Goal: Find specific page/section: Find specific page/section

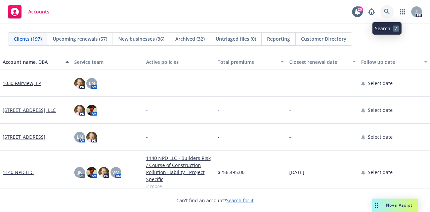
click at [385, 11] on icon at bounding box center [387, 12] width 6 height 6
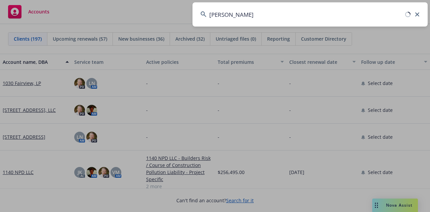
type input "[PERSON_NAME]"
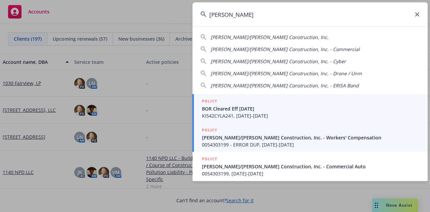
click at [222, 139] on span "[PERSON_NAME]/[PERSON_NAME] Construction, Inc. - Workers' Compensation" at bounding box center [311, 137] width 218 height 7
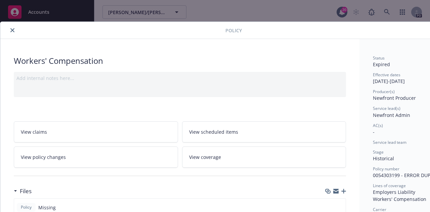
click at [13, 29] on icon "close" at bounding box center [12, 30] width 4 height 4
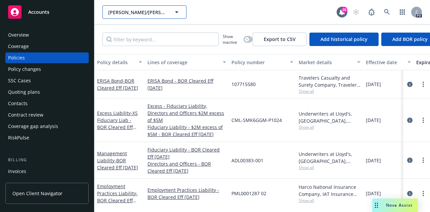
click at [157, 15] on span "[PERSON_NAME]/[PERSON_NAME] Construction, Inc." at bounding box center [137, 12] width 58 height 7
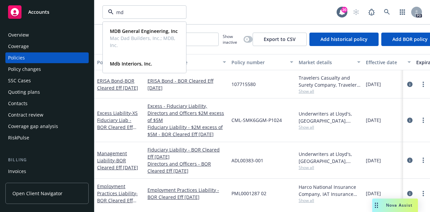
type input "mdb"
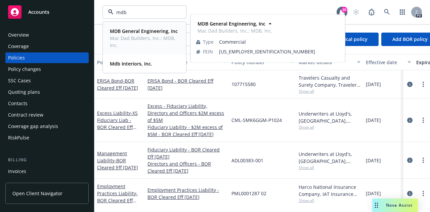
click at [132, 32] on strong "MDB General Engineering, Inc" at bounding box center [144, 31] width 68 height 6
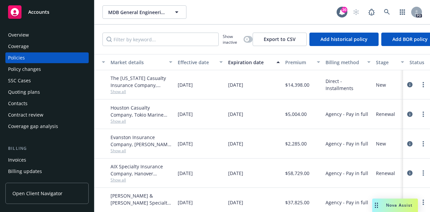
scroll to position [0, 188]
